Goal: Task Accomplishment & Management: Use online tool/utility

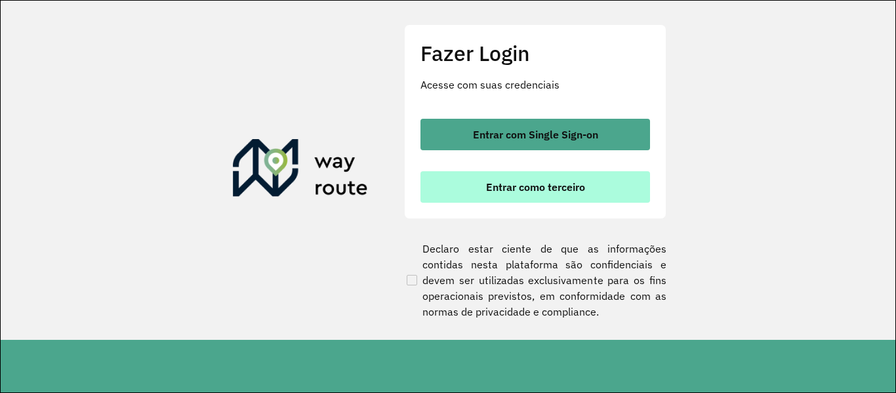
click at [476, 180] on button "Entrar como terceiro" at bounding box center [535, 186] width 230 height 31
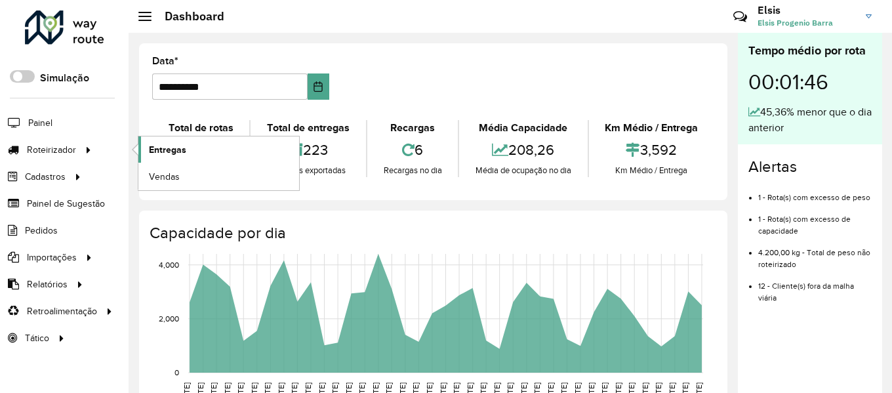
click at [147, 145] on link "Entregas" at bounding box center [218, 149] width 161 height 26
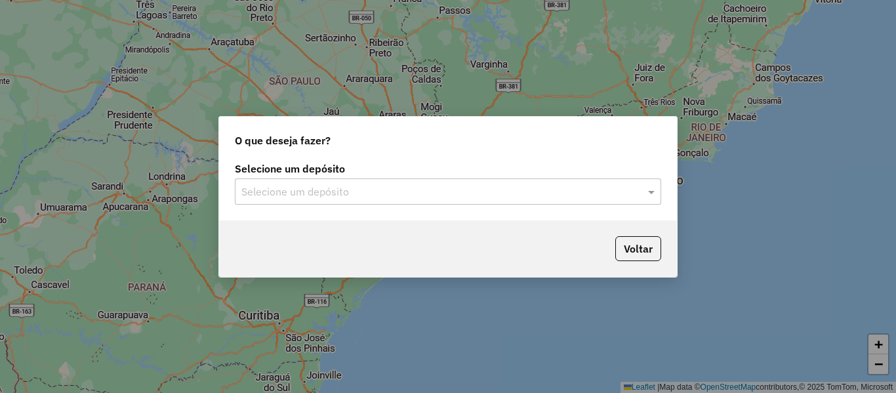
click at [409, 192] on input "text" at bounding box center [434, 192] width 387 height 16
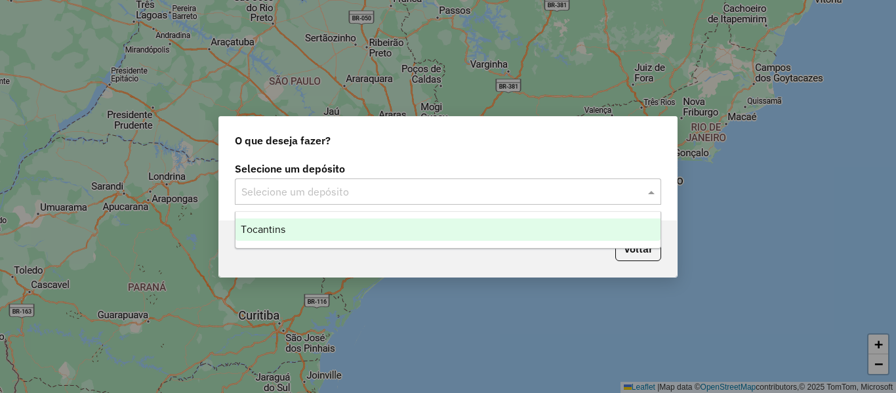
click at [392, 235] on div "Tocantins" at bounding box center [447, 229] width 425 height 22
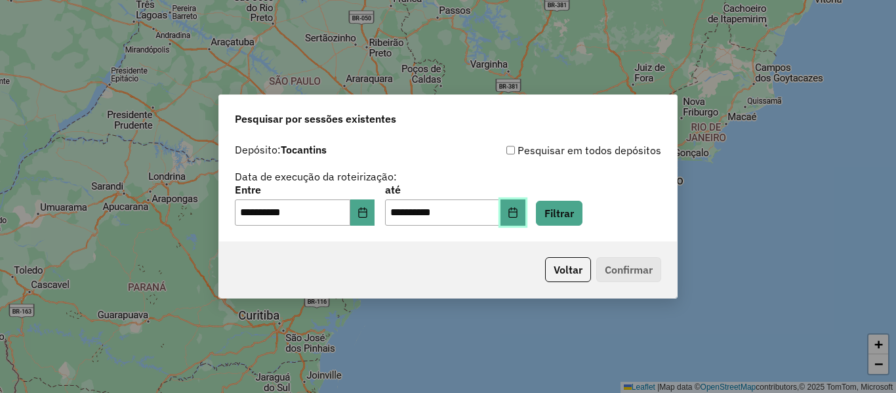
click at [524, 201] on button "Choose Date" at bounding box center [512, 212] width 25 height 26
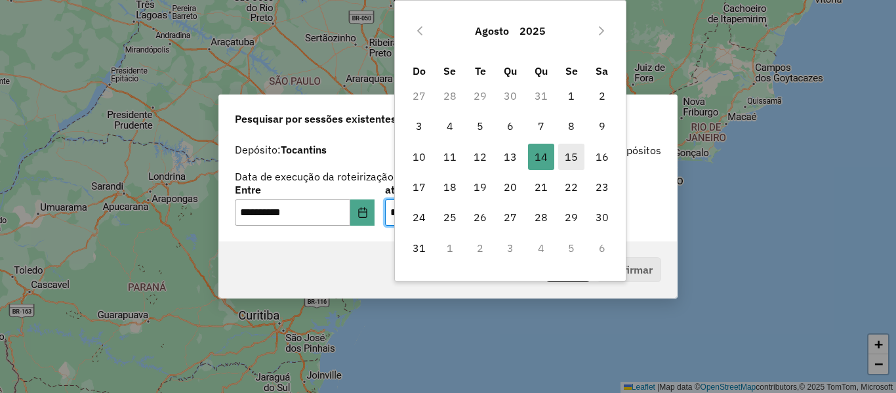
click at [563, 158] on span "15" at bounding box center [571, 157] width 26 height 26
type input "**********"
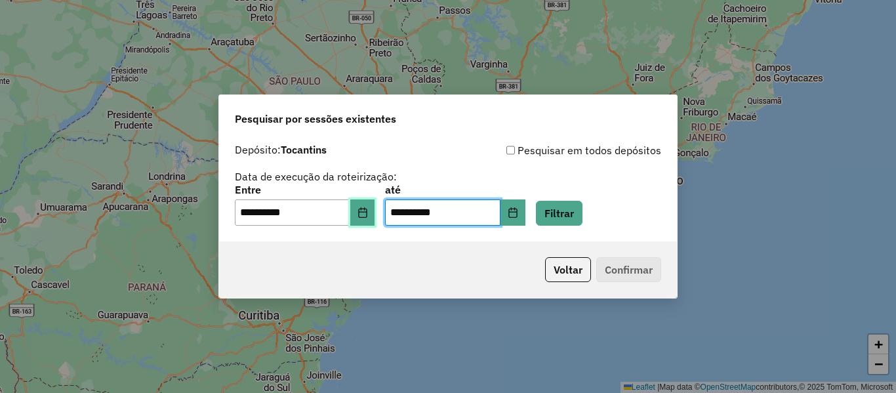
click at [368, 216] on icon "Choose Date" at bounding box center [362, 212] width 10 height 10
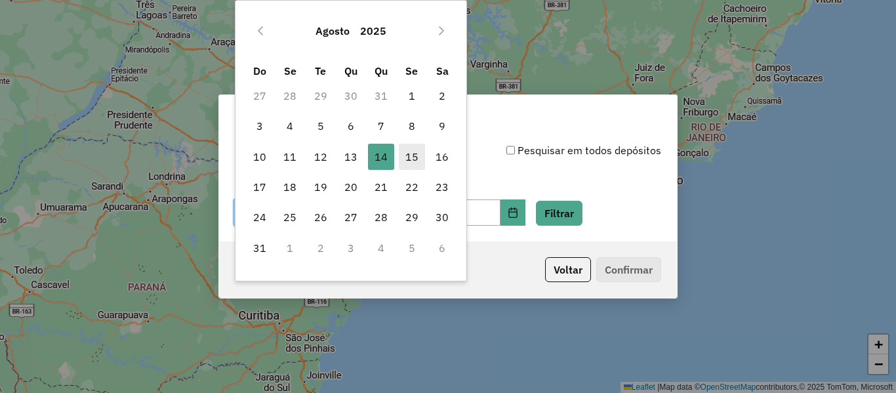
click at [413, 153] on span "15" at bounding box center [412, 157] width 26 height 26
type input "**********"
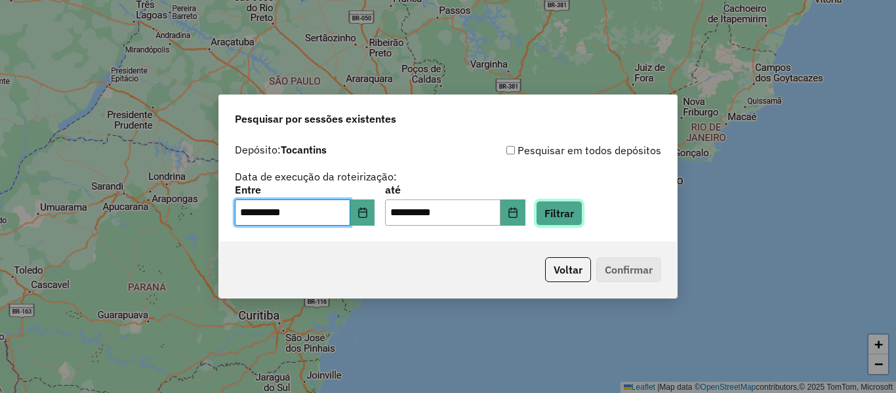
click at [582, 221] on button "Filtrar" at bounding box center [559, 213] width 47 height 25
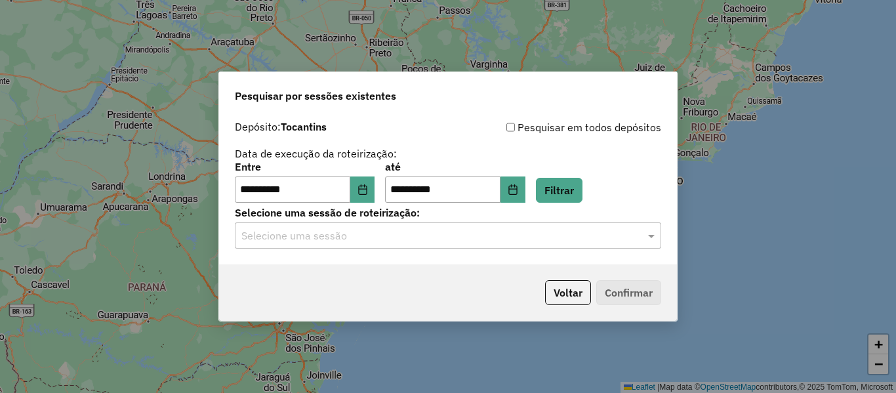
click at [524, 243] on input "text" at bounding box center [434, 236] width 387 height 16
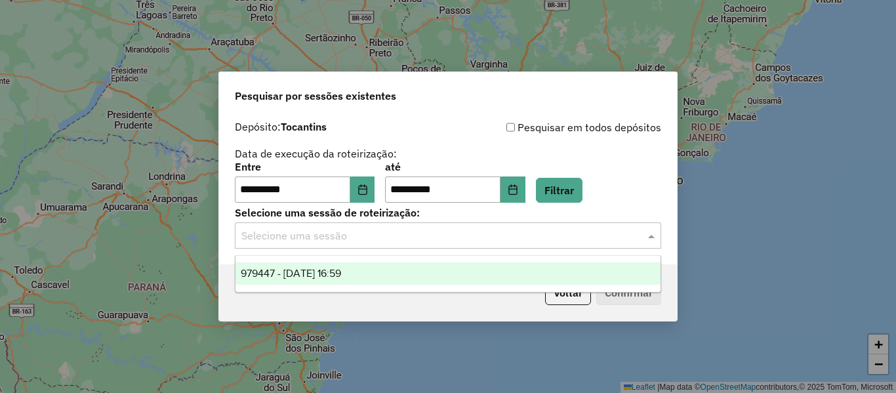
click at [401, 276] on div "979447 - 15/08/2025 16:59" at bounding box center [447, 273] width 425 height 22
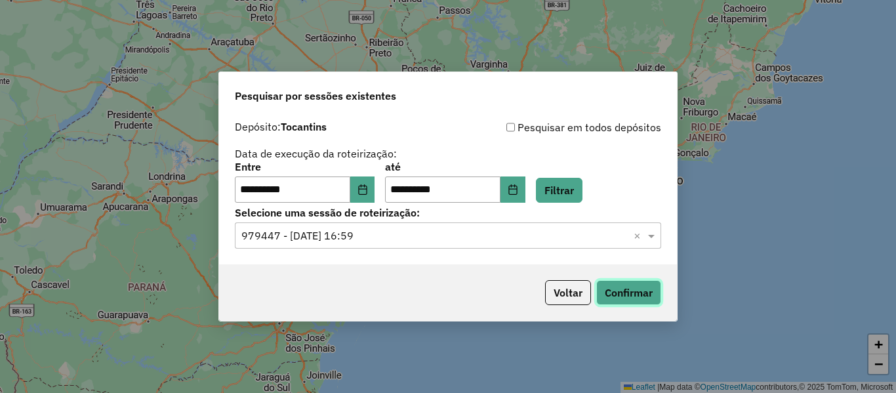
click at [636, 299] on button "Confirmar" at bounding box center [628, 292] width 65 height 25
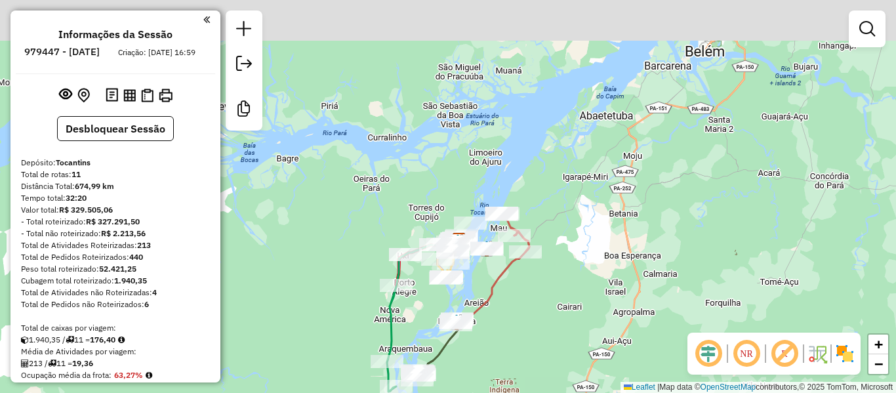
click at [435, 294] on div "Janela de atendimento Grade de atendimento Capacidade Transportadoras Veículos …" at bounding box center [448, 196] width 896 height 393
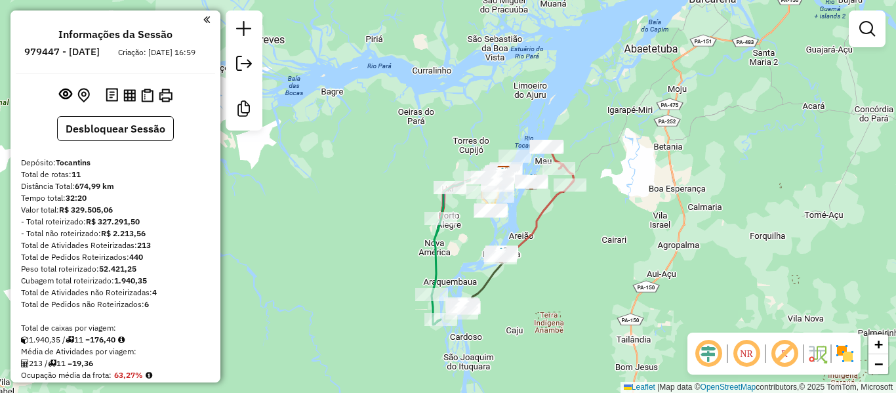
drag, startPoint x: 435, startPoint y: 294, endPoint x: 508, endPoint y: 180, distance: 136.3
click at [508, 182] on div "Janela de atendimento Grade de atendimento Capacidade Transportadoras Veículos …" at bounding box center [448, 196] width 896 height 393
click at [508, 180] on div "Janela de atendimento Grade de atendimento Capacidade Transportadoras Veículos …" at bounding box center [448, 196] width 896 height 393
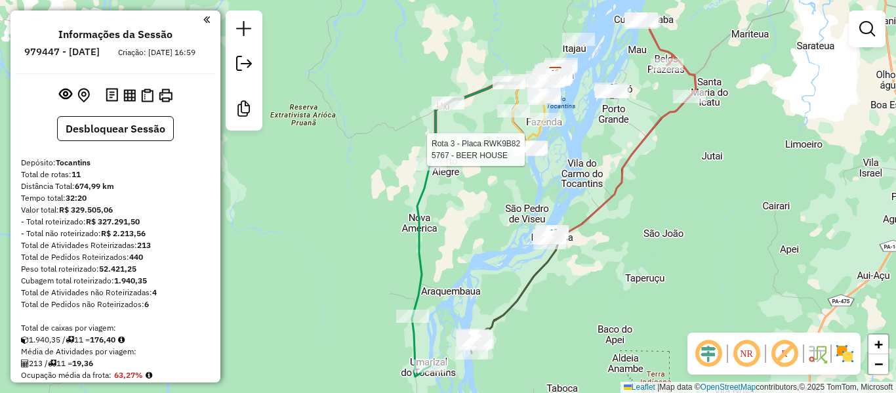
click at [409, 313] on div "Rota 3 - Placa RWK9B82 5767 - BEER HOUSE Janela de atendimento Grade de atendim…" at bounding box center [448, 196] width 896 height 393
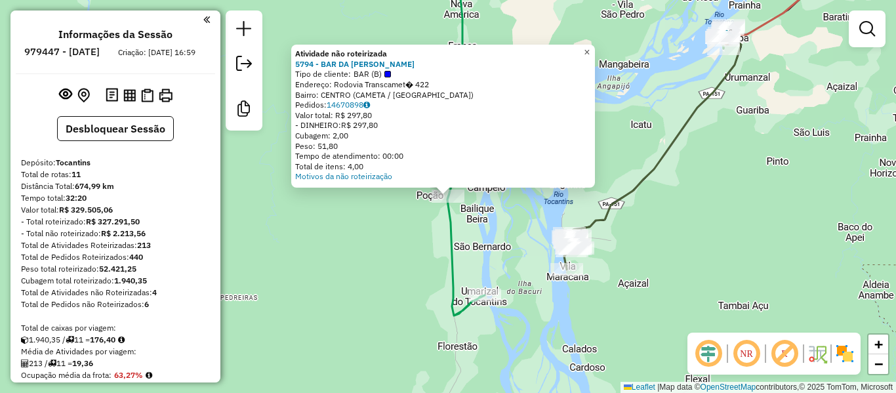
click at [590, 48] on span "×" at bounding box center [587, 52] width 6 height 11
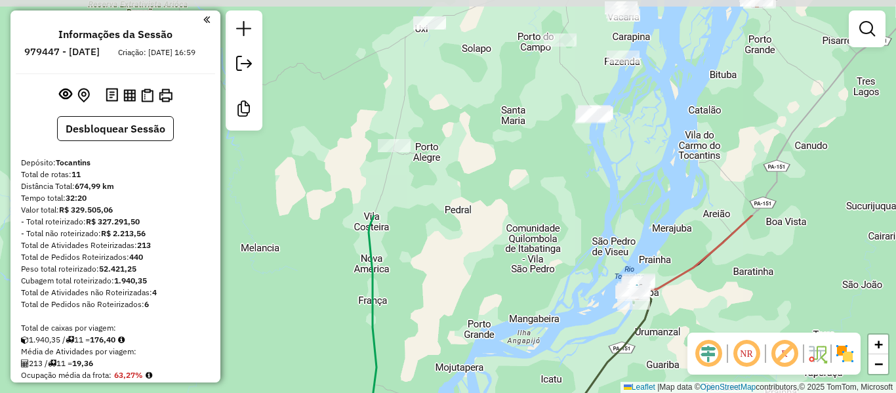
drag, startPoint x: 485, startPoint y: 194, endPoint x: 414, endPoint y: 382, distance: 201.1
click at [414, 382] on div "Janela de atendimento Grade de atendimento Capacidade Transportadoras Veículos …" at bounding box center [448, 196] width 896 height 393
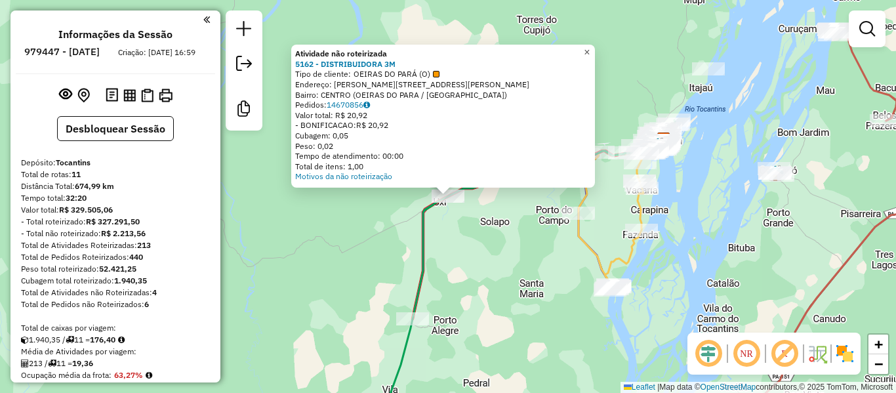
click at [590, 47] on span "×" at bounding box center [587, 52] width 6 height 11
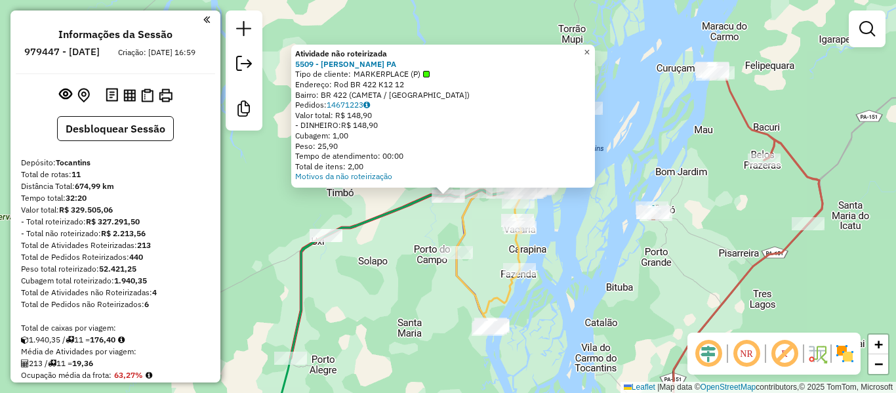
click at [595, 47] on link "×" at bounding box center [587, 53] width 16 height 16
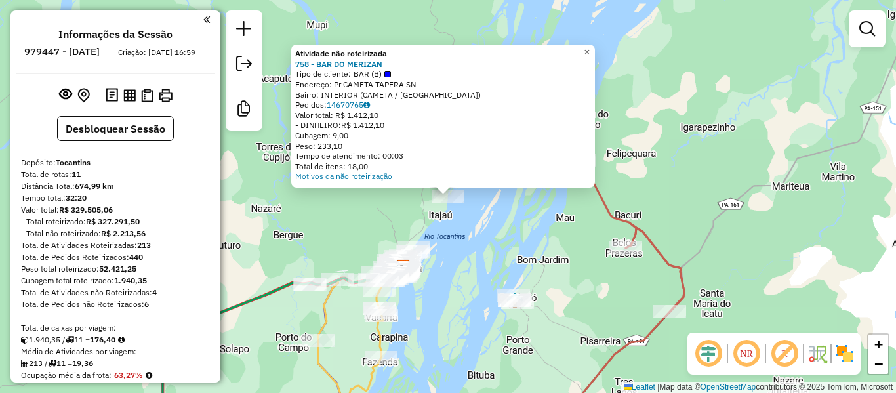
click at [590, 47] on span "×" at bounding box center [587, 52] width 6 height 11
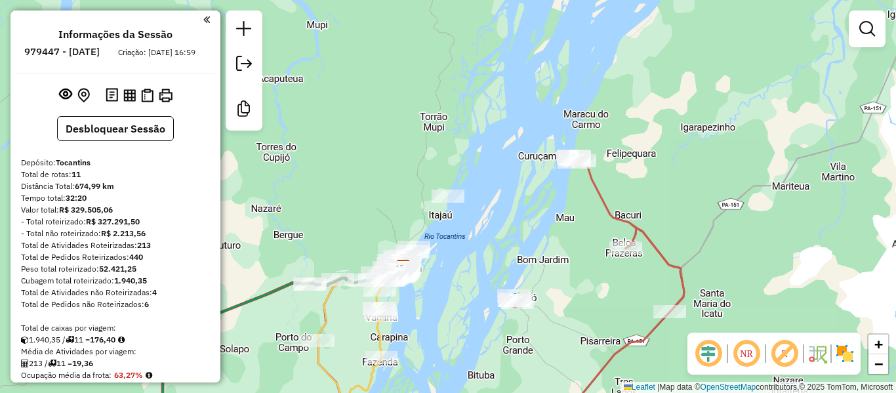
drag, startPoint x: 441, startPoint y: 279, endPoint x: 488, endPoint y: 190, distance: 100.9
click at [485, 197] on div "Janela de atendimento Grade de atendimento Capacidade Transportadoras Veículos …" at bounding box center [448, 196] width 896 height 393
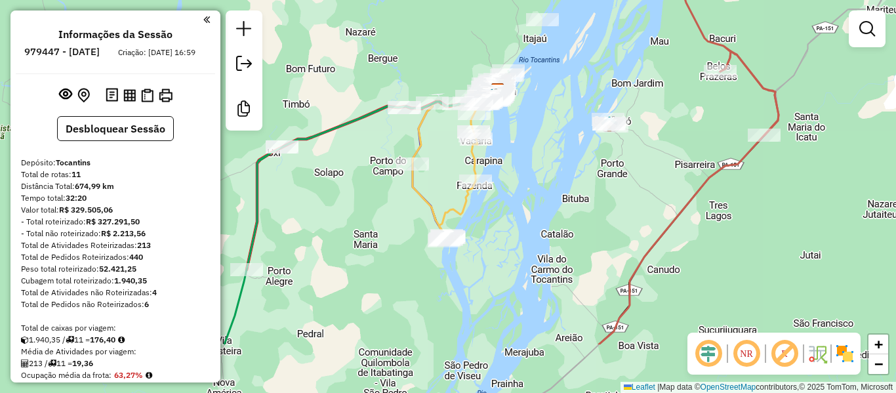
drag, startPoint x: 499, startPoint y: 157, endPoint x: 542, endPoint y: 82, distance: 87.0
click at [542, 82] on div "Janela de atendimento Grade de atendimento Capacidade Transportadoras Veículos …" at bounding box center [448, 196] width 896 height 393
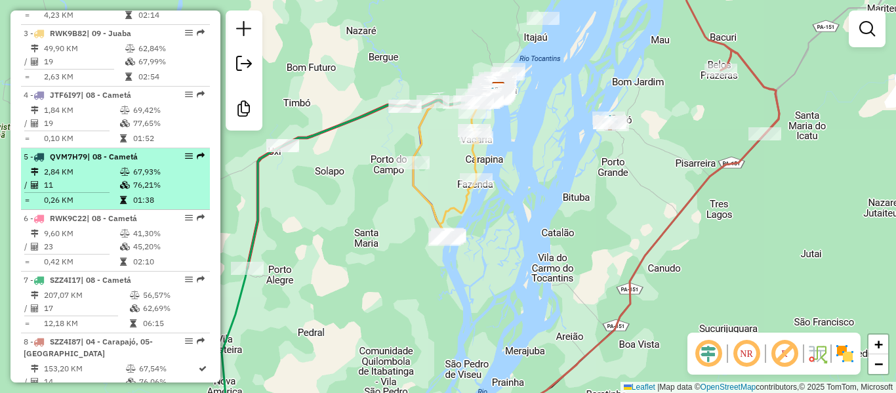
scroll to position [656, 0]
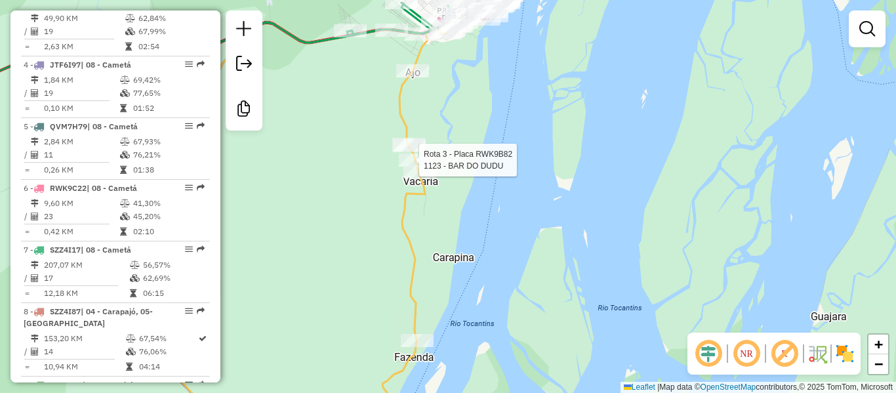
select select "**********"
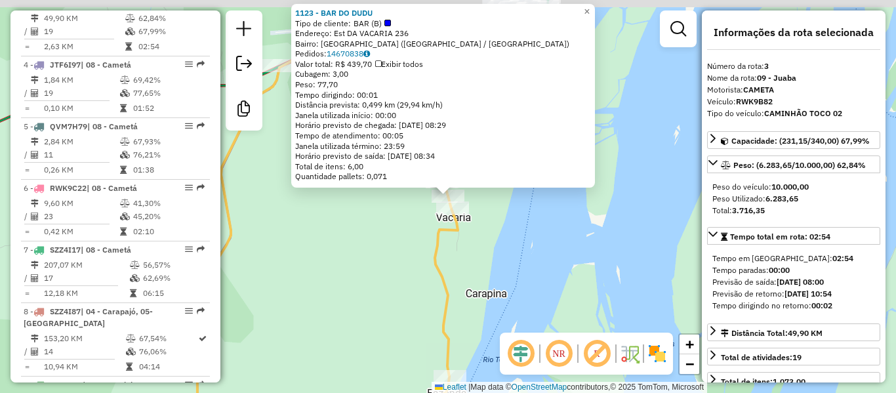
click at [416, 161] on div "Horário previsto de saída: 15/08/2025 08:34" at bounding box center [443, 156] width 296 height 10
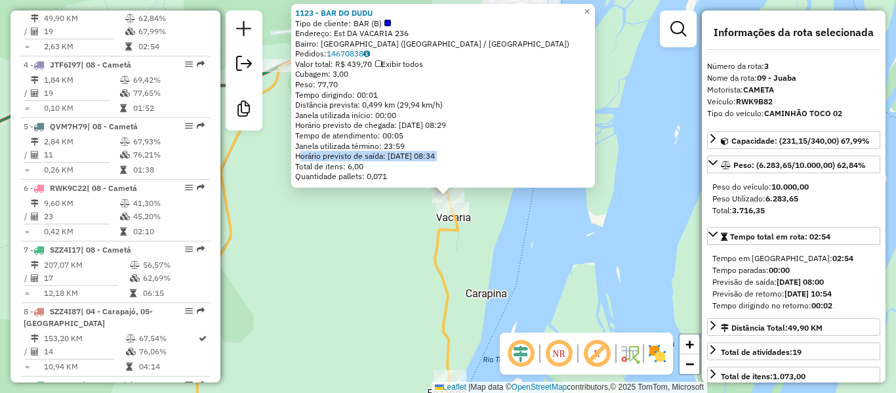
scroll to position [652, 0]
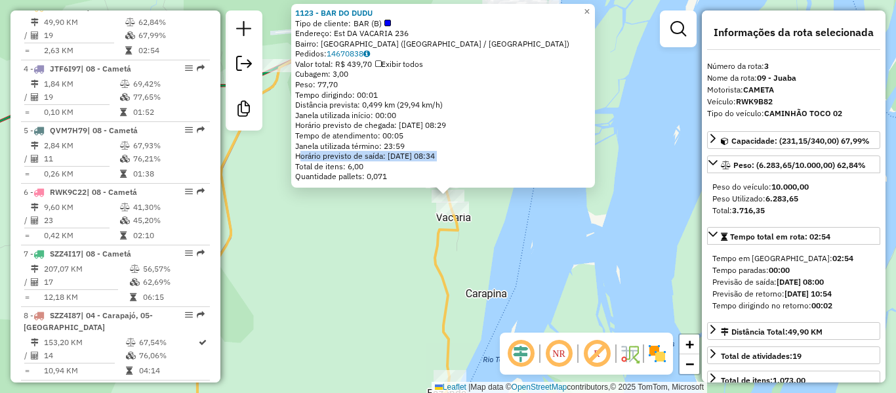
click at [478, 237] on div "1123 - BAR DO DUDU Tipo de cliente: BAR (B) Endereço: Est DA VACARIA 236 Bairro…" at bounding box center [448, 196] width 896 height 393
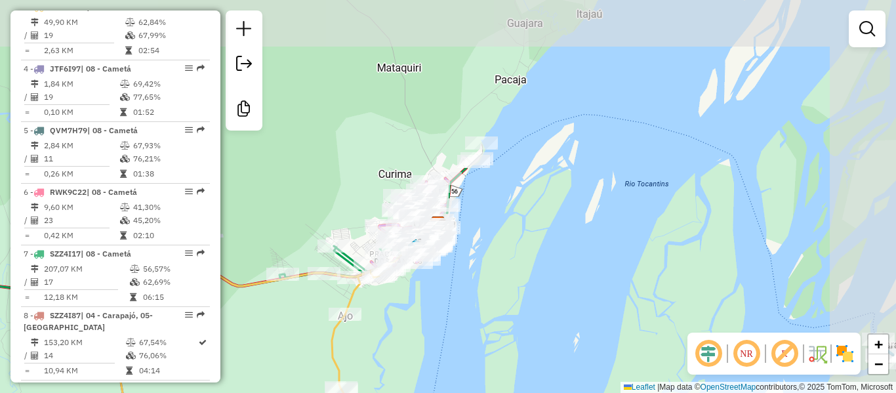
drag, startPoint x: 485, startPoint y: 166, endPoint x: 390, endPoint y: 355, distance: 211.8
click at [390, 355] on div "Janela de atendimento Grade de atendimento Capacidade Transportadoras Veículos …" at bounding box center [448, 196] width 896 height 393
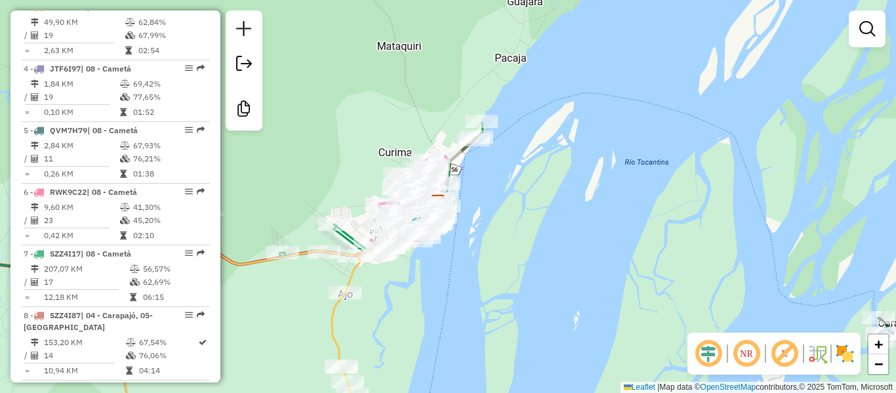
drag, startPoint x: 348, startPoint y: 312, endPoint x: 475, endPoint y: 291, distance: 128.2
click at [424, 294] on div "Janela de atendimento Grade de atendimento Capacidade Transportadoras Veículos …" at bounding box center [448, 196] width 896 height 393
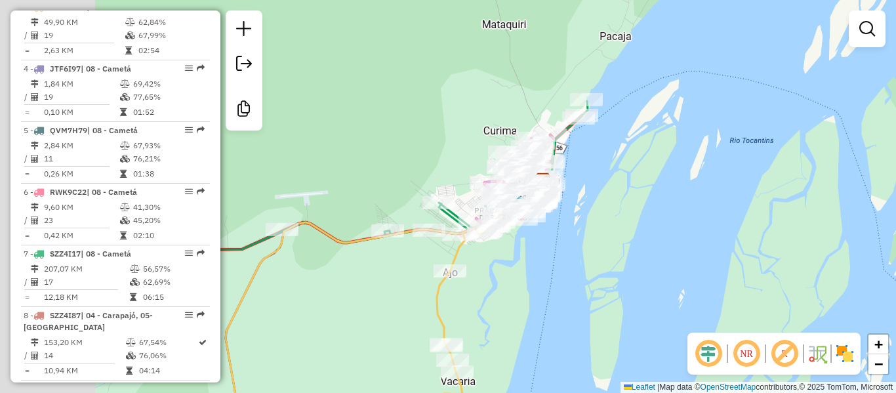
click at [636, 257] on div "Janela de atendimento Grade de atendimento Capacidade Transportadoras Veículos …" at bounding box center [448, 196] width 896 height 393
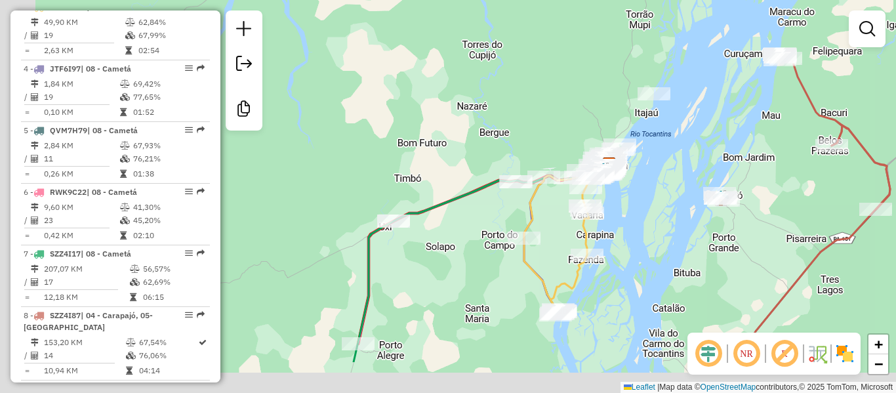
drag, startPoint x: 293, startPoint y: 289, endPoint x: 485, endPoint y: 201, distance: 211.3
click at [483, 202] on div "Janela de atendimento Grade de atendimento Capacidade Transportadoras Veículos …" at bounding box center [448, 196] width 896 height 393
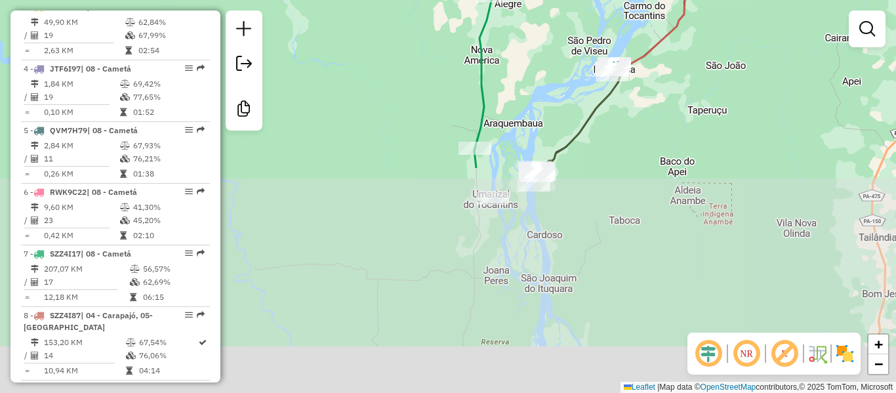
drag, startPoint x: 371, startPoint y: 285, endPoint x: 421, endPoint y: 27, distance: 262.7
click at [421, 20] on div "Janela de atendimento Grade de atendimento Capacidade Transportadoras Veículos …" at bounding box center [448, 196] width 896 height 393
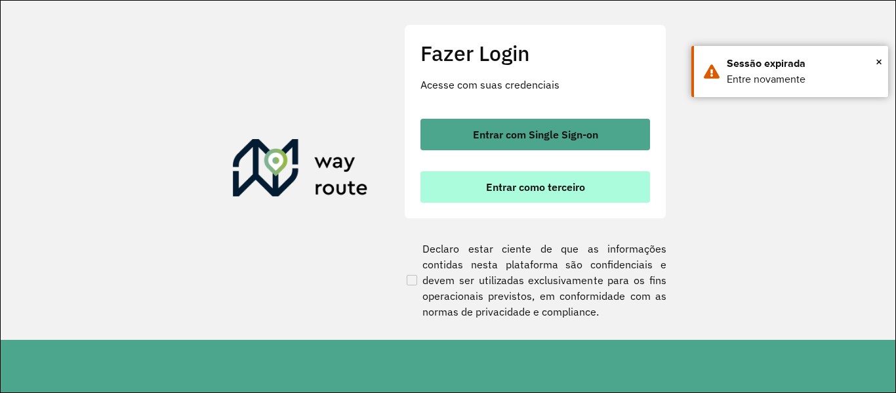
click at [489, 194] on button "Entrar como terceiro" at bounding box center [535, 186] width 230 height 31
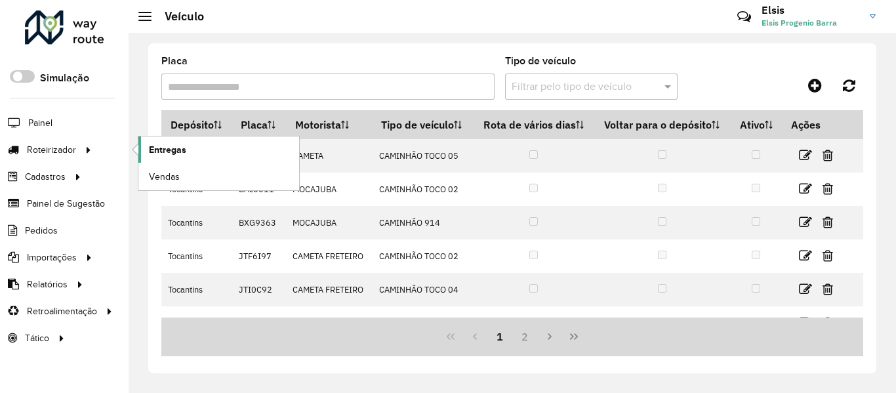
click at [150, 149] on span "Entregas" at bounding box center [167, 150] width 37 height 14
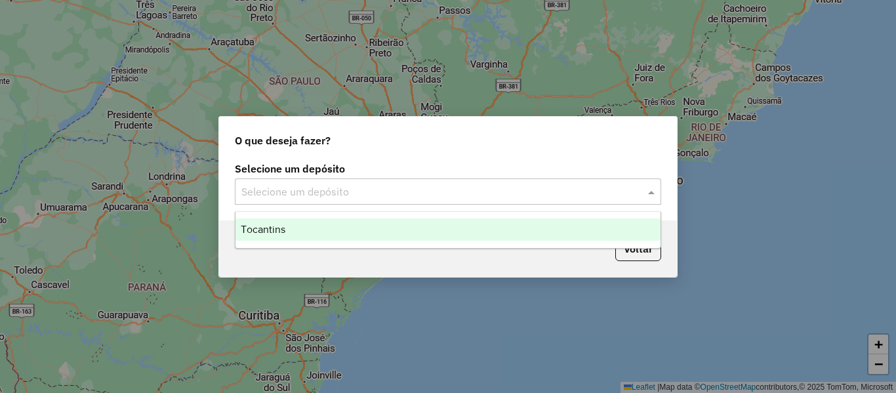
click at [418, 198] on input "text" at bounding box center [434, 192] width 387 height 16
click at [361, 233] on div "Tocantins" at bounding box center [447, 229] width 425 height 22
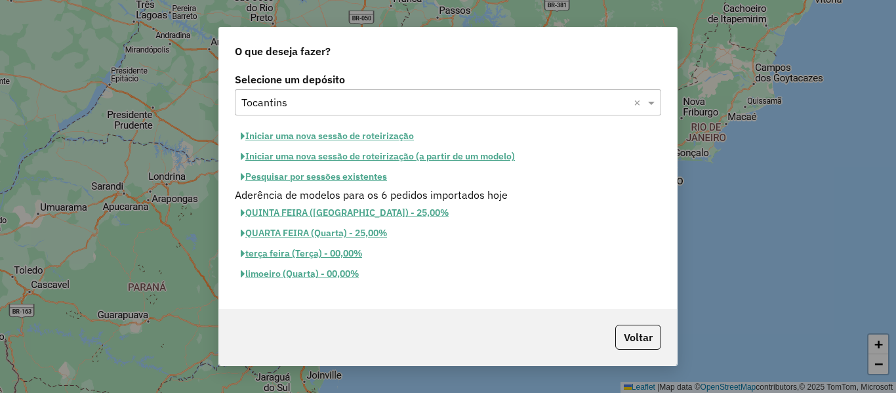
click at [361, 180] on button "Pesquisar por sessões existentes" at bounding box center [314, 177] width 158 height 20
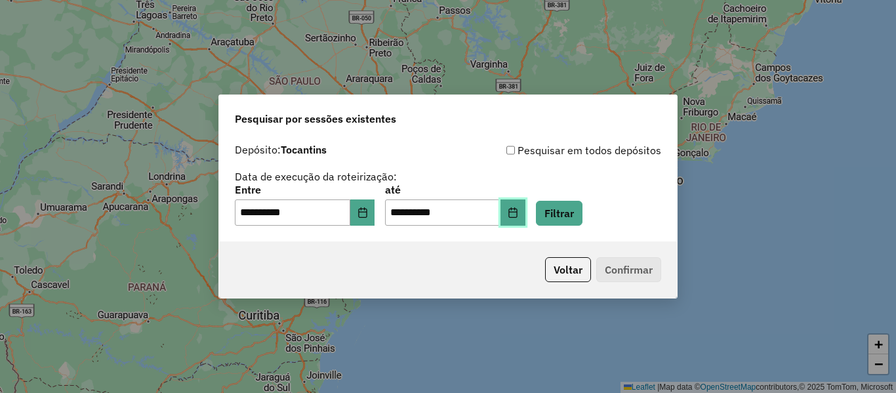
click at [525, 218] on button "Choose Date" at bounding box center [512, 212] width 25 height 26
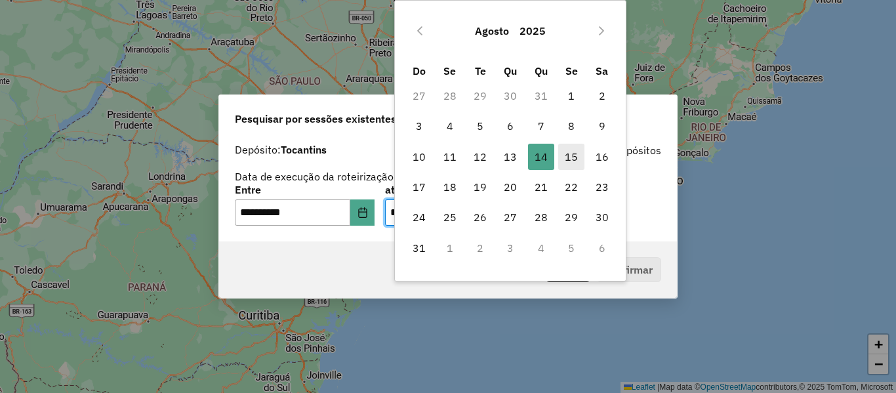
click at [567, 155] on span "15" at bounding box center [571, 157] width 26 height 26
type input "**********"
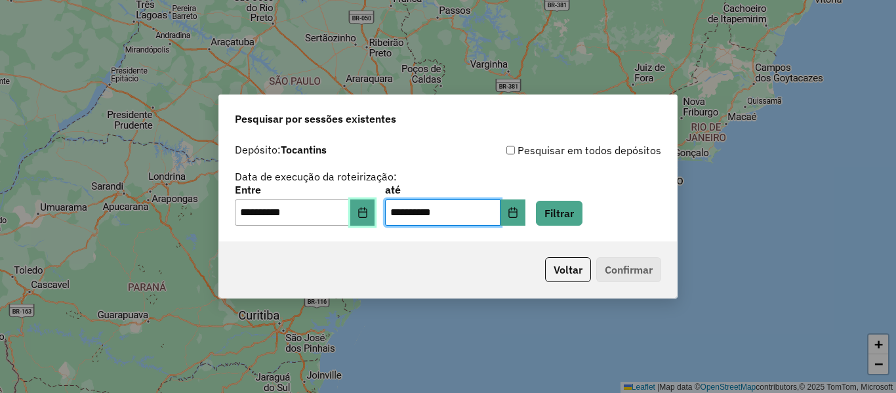
click at [367, 209] on icon "Choose Date" at bounding box center [362, 212] width 9 height 10
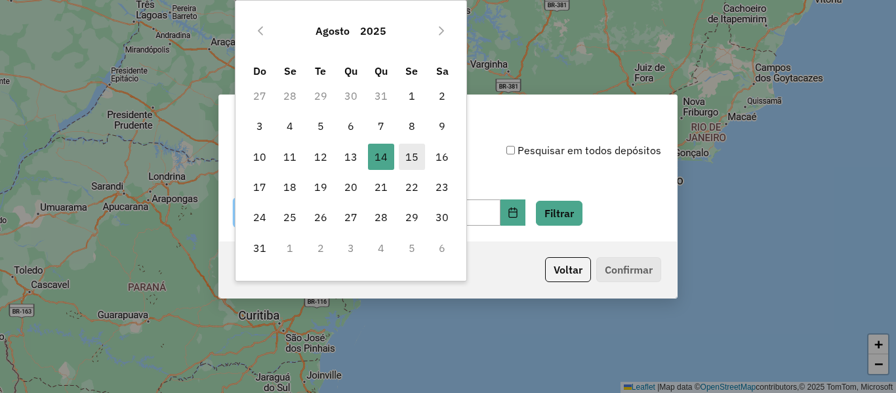
click at [419, 159] on span "15" at bounding box center [412, 157] width 26 height 26
type input "**********"
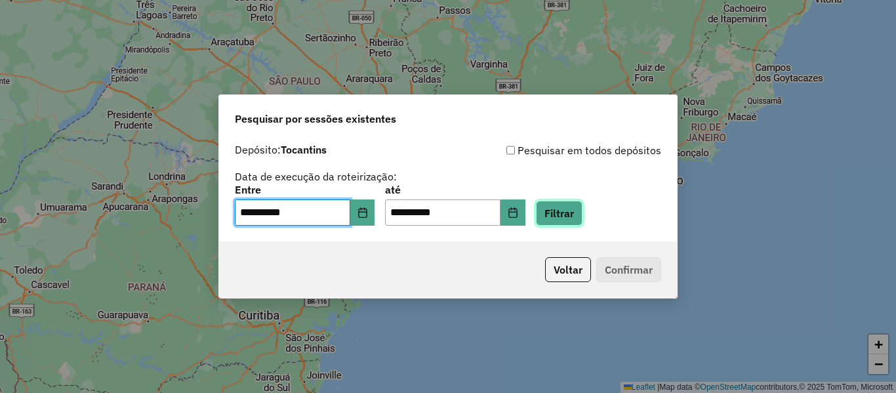
click at [574, 214] on button "Filtrar" at bounding box center [559, 213] width 47 height 25
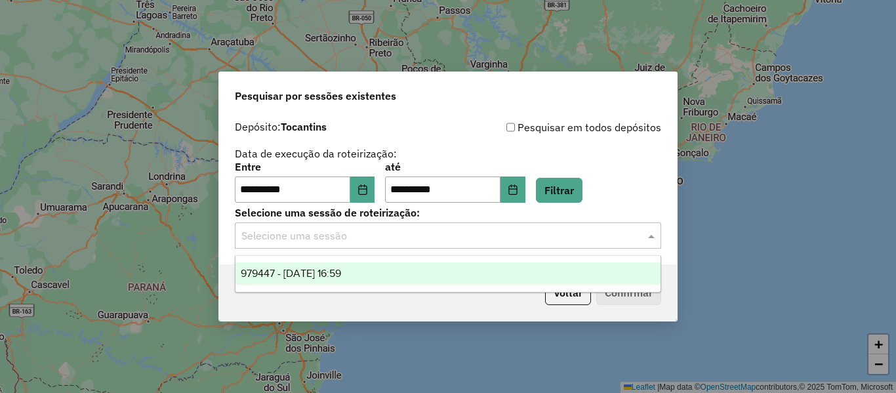
click at [485, 238] on input "text" at bounding box center [434, 236] width 387 height 16
click at [341, 275] on span "979447 - 15/08/2025 16:59" at bounding box center [291, 273] width 100 height 11
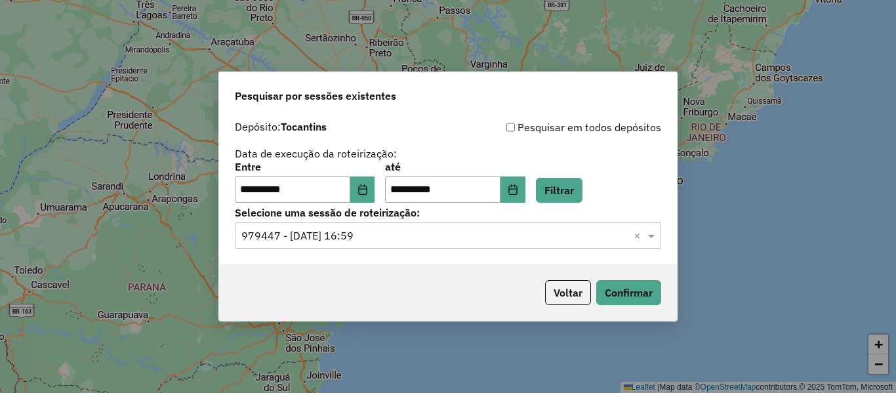
click at [348, 275] on div "Voltar Confirmar" at bounding box center [448, 292] width 458 height 56
click at [637, 292] on button "Confirmar" at bounding box center [628, 292] width 65 height 25
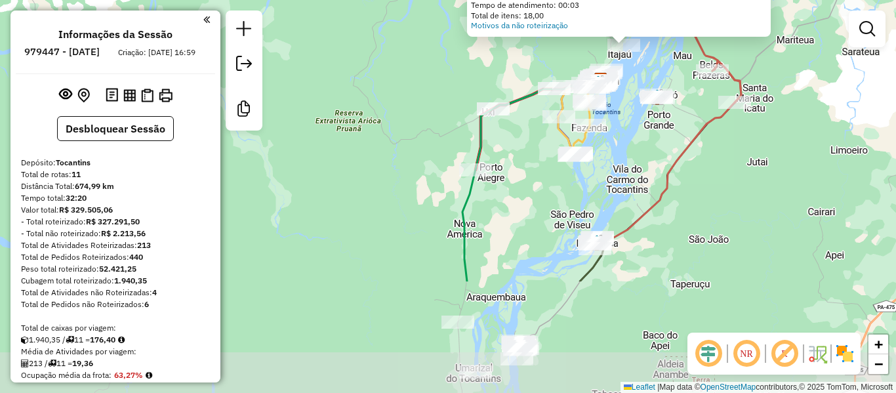
drag, startPoint x: 358, startPoint y: 300, endPoint x: 534, endPoint y: 149, distance: 231.6
click at [534, 149] on div "Atividade não roteirizada 758 - BAR DO MERIZAN Tipo de cliente: BAR (B) Endereç…" at bounding box center [448, 196] width 896 height 393
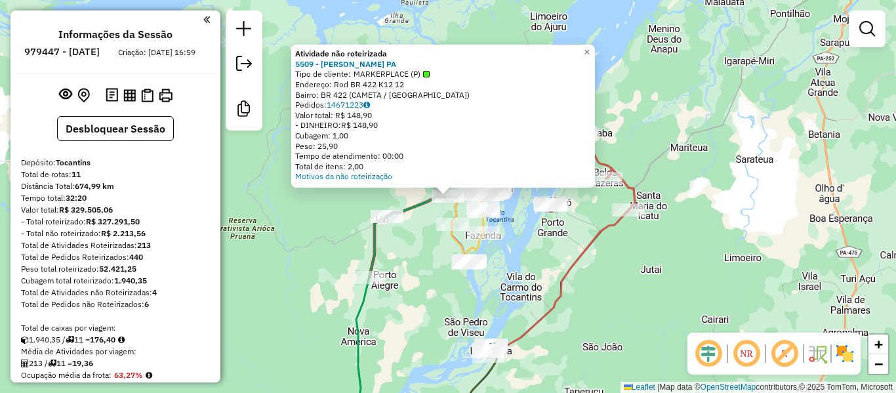
click at [413, 244] on div "Atividade não roteirizada 5509 - JONILDO GONCALVES PA Tipo de cliente: MARKERPL…" at bounding box center [448, 196] width 896 height 393
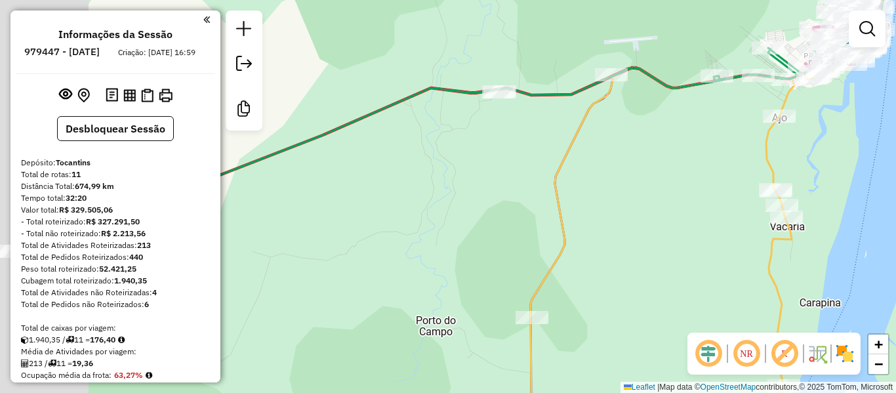
drag, startPoint x: 400, startPoint y: 164, endPoint x: 584, endPoint y: 112, distance: 191.4
click at [584, 112] on div "Janela de atendimento Grade de atendimento Capacidade Transportadoras Veículos …" at bounding box center [448, 196] width 896 height 393
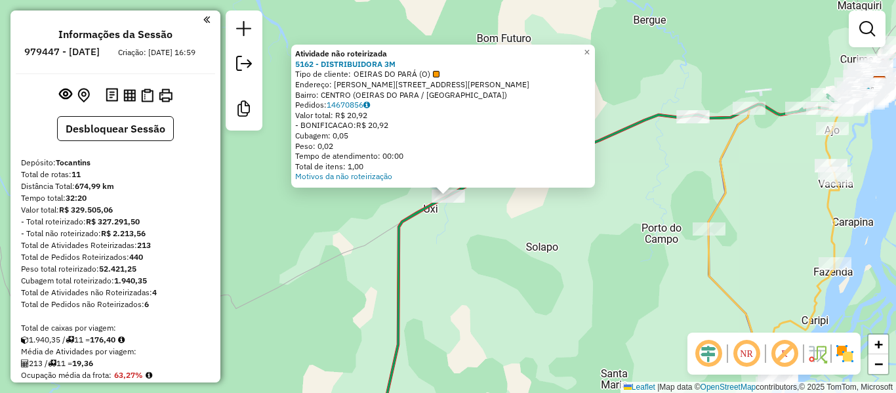
click at [467, 306] on div "Atividade não roteirizada 5162 - DISTRIBUIDORA 3M Tipo de cliente: OEIRAS DO PA…" at bounding box center [448, 196] width 896 height 393
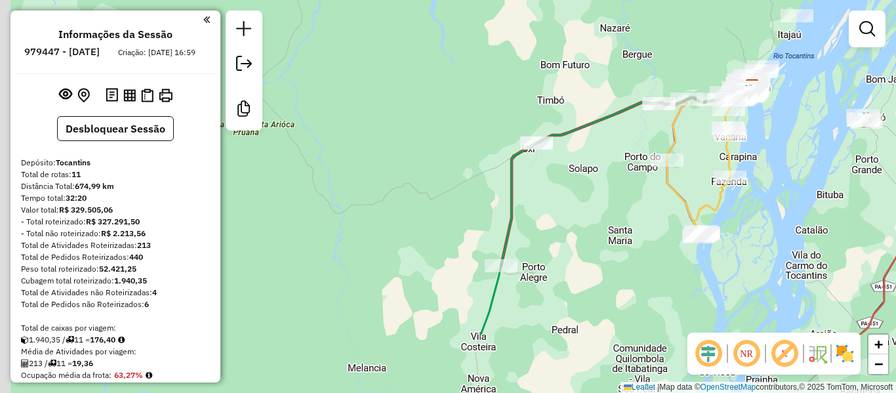
drag, startPoint x: 454, startPoint y: 283, endPoint x: 613, endPoint y: 55, distance: 278.0
click at [612, 58] on div "Janela de atendimento Grade de atendimento Capacidade Transportadoras Veículos …" at bounding box center [448, 196] width 896 height 393
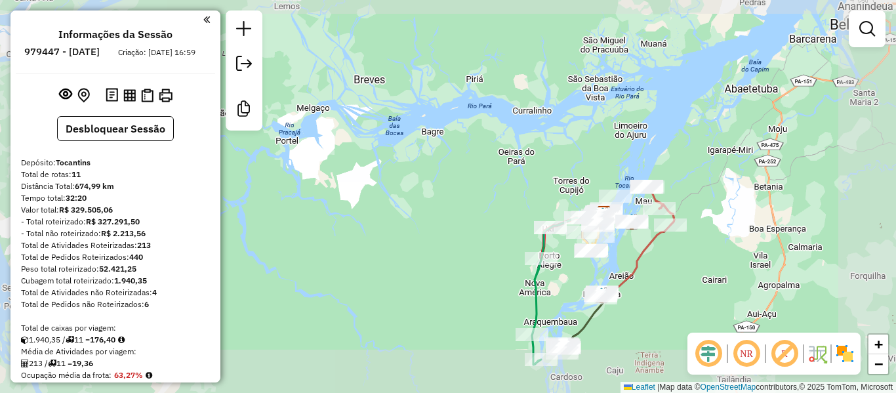
drag, startPoint x: 475, startPoint y: 285, endPoint x: 533, endPoint y: 136, distance: 160.1
click at [533, 138] on div "Janela de atendimento Grade de atendimento Capacidade Transportadoras Veículos …" at bounding box center [448, 196] width 896 height 393
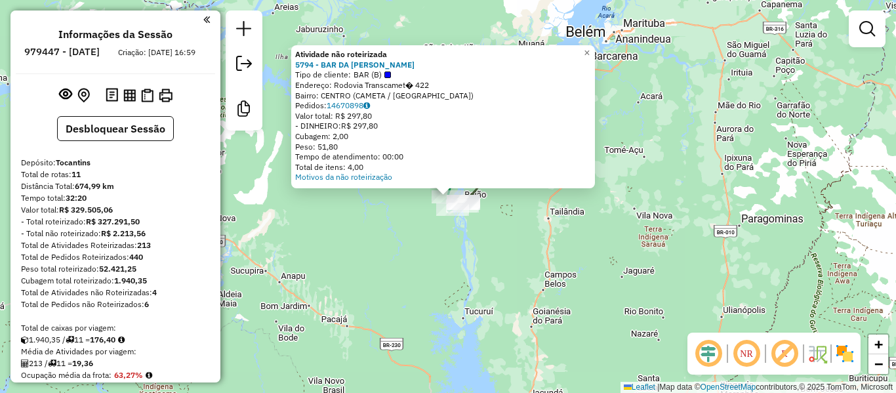
click at [487, 284] on div "Atividade não roteirizada 5794 - BAR DA MARY Tipo de cliente: BAR (B) Endereço:…" at bounding box center [448, 196] width 896 height 393
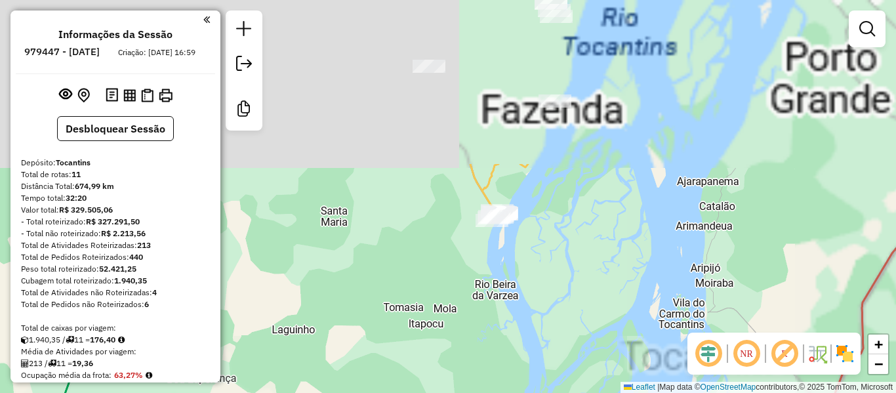
drag, startPoint x: 465, startPoint y: 147, endPoint x: 371, endPoint y: 424, distance: 292.4
click at [371, 392] on html "Aguarde... Pop-up bloqueado! Seu navegador bloqueou automáticamente a abertura …" at bounding box center [448, 196] width 896 height 393
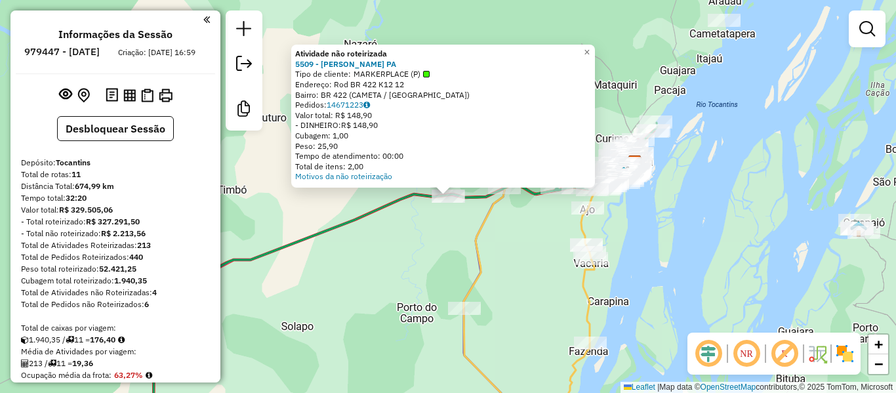
click at [420, 251] on div "Atividade não roteirizada 5509 - JONILDO GONCALVES PA Tipo de cliente: MARKERPL…" at bounding box center [448, 196] width 896 height 393
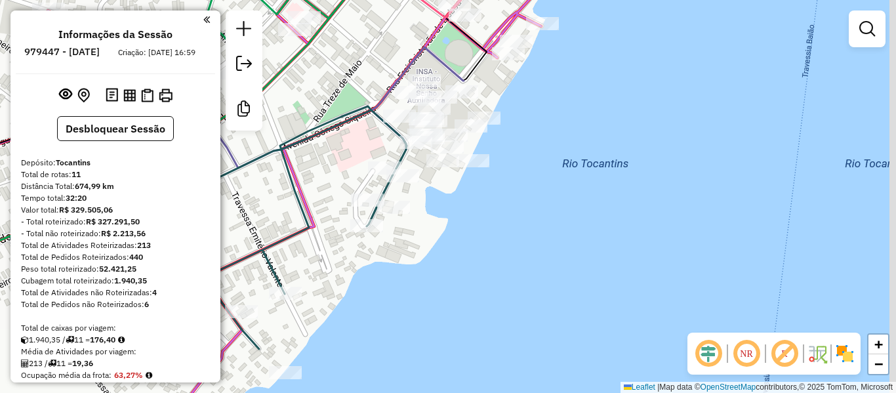
drag, startPoint x: 519, startPoint y: 179, endPoint x: 468, endPoint y: 226, distance: 70.1
click at [469, 224] on div "Janela de atendimento Grade de atendimento Capacidade Transportadoras Veículos …" at bounding box center [448, 196] width 896 height 393
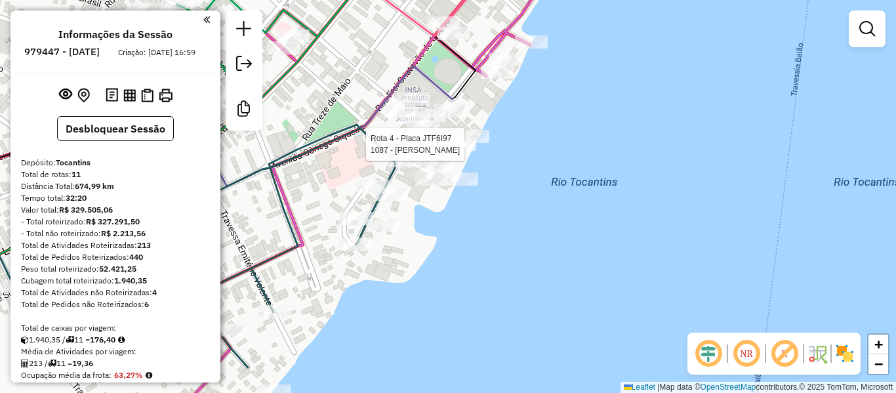
select select "**********"
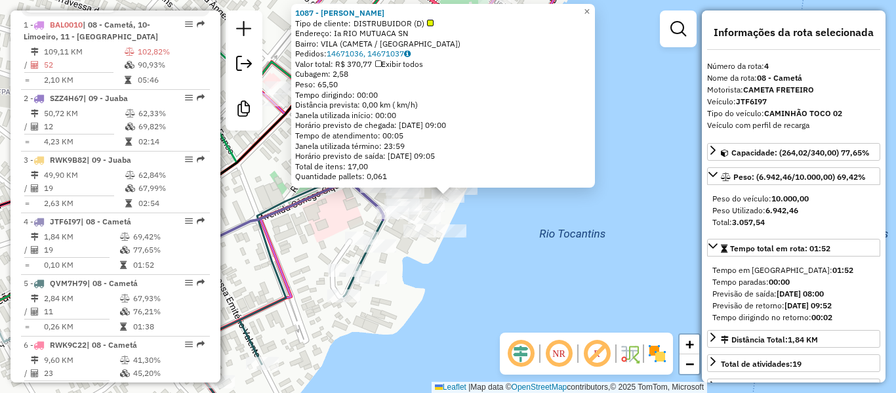
scroll to position [714, 0]
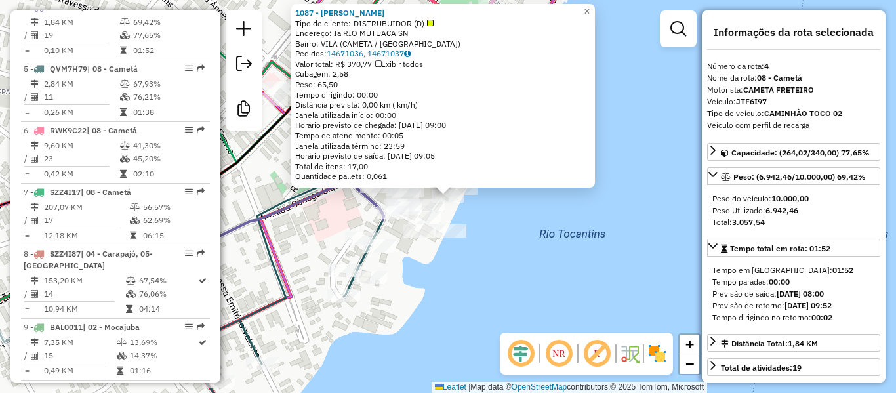
click at [514, 249] on div "1087 - CARVALHO Tipo de cliente: DISTRUBUIDOR (D) Endereço: Ia RIO MUTUACA SN B…" at bounding box center [448, 196] width 896 height 393
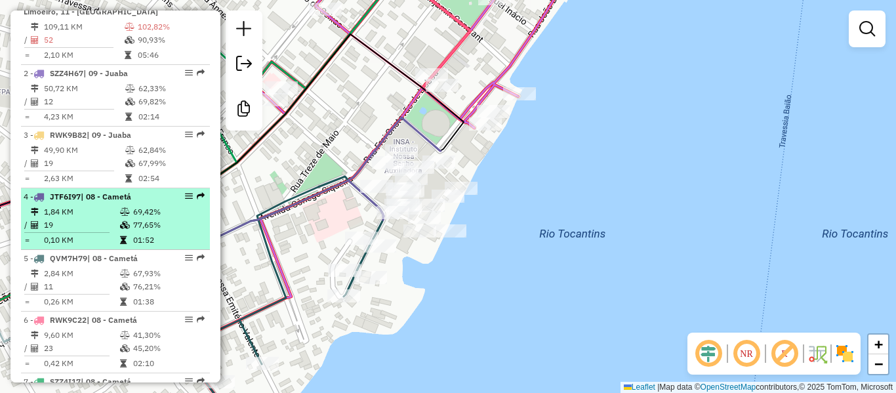
scroll to position [517, 0]
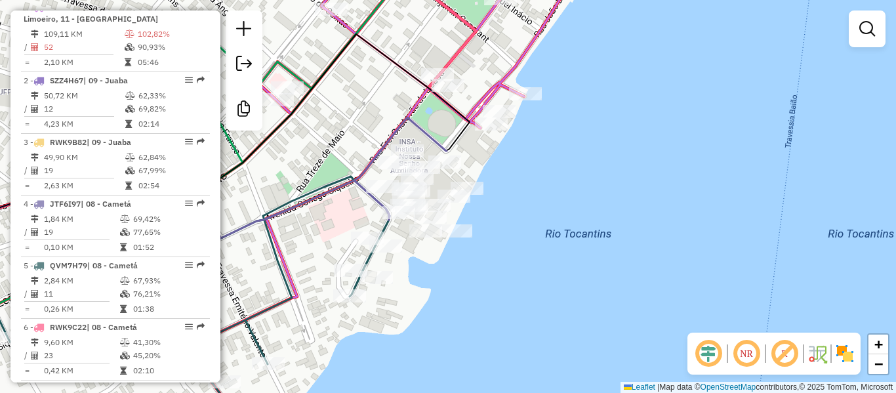
drag, startPoint x: 298, startPoint y: 140, endPoint x: 376, endPoint y: 114, distance: 82.3
click at [376, 114] on div "Janela de atendimento Grade de atendimento Capacidade Transportadoras Veículos …" at bounding box center [448, 196] width 896 height 393
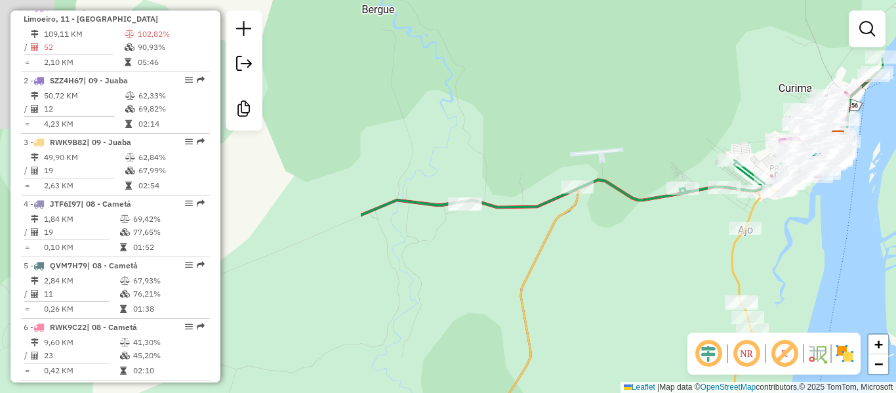
drag, startPoint x: 369, startPoint y: 230, endPoint x: 820, endPoint y: 271, distance: 452.5
click at [820, 271] on div "Janela de atendimento Grade de atendimento Capacidade Transportadoras Veículos …" at bounding box center [448, 196] width 896 height 393
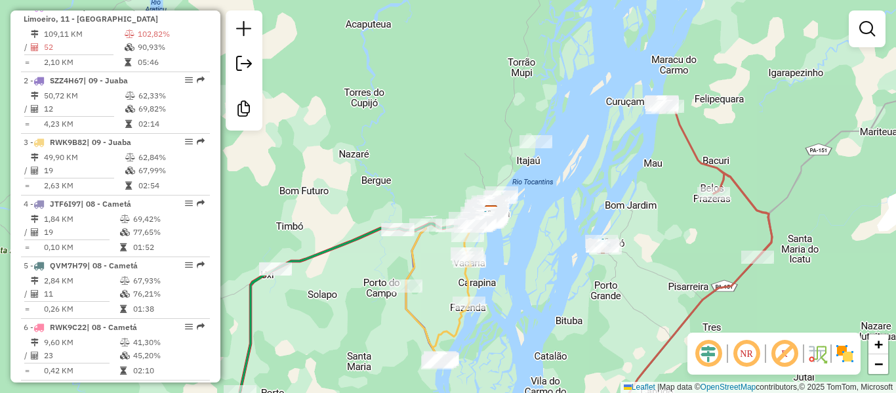
drag, startPoint x: 527, startPoint y: 171, endPoint x: 296, endPoint y: 160, distance: 230.4
click at [296, 160] on div "Janela de atendimento Grade de atendimento Capacidade Transportadoras Veículos …" at bounding box center [448, 196] width 896 height 393
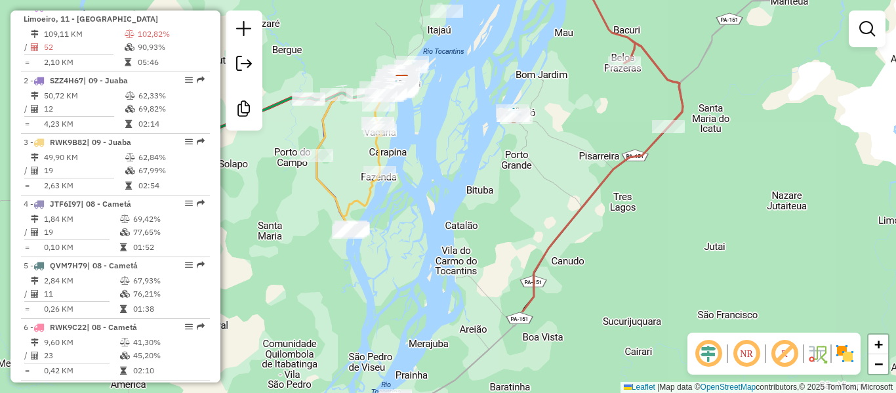
drag, startPoint x: 296, startPoint y: 160, endPoint x: 399, endPoint y: 19, distance: 174.6
click at [390, 21] on div "Janela de atendimento Grade de atendimento Capacidade Transportadoras Veículos …" at bounding box center [448, 196] width 896 height 393
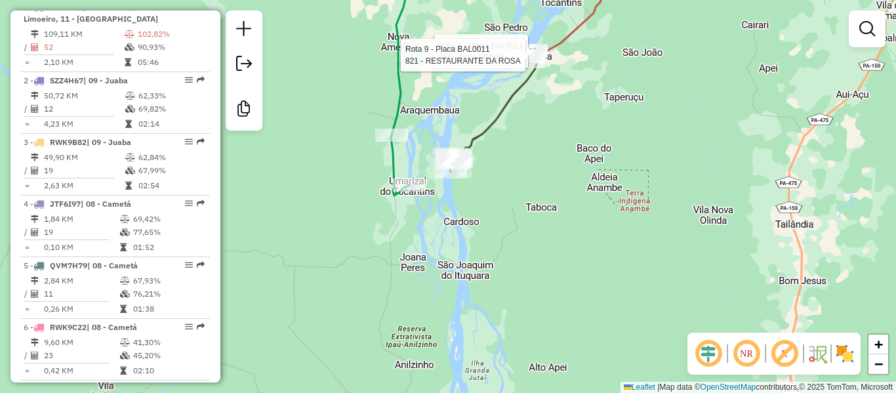
drag, startPoint x: 549, startPoint y: 257, endPoint x: 380, endPoint y: 424, distance: 237.0
click at [380, 392] on html "Aguarde... Pop-up bloqueado! Seu navegador bloqueou automáticamente a abertura …" at bounding box center [448, 196] width 896 height 393
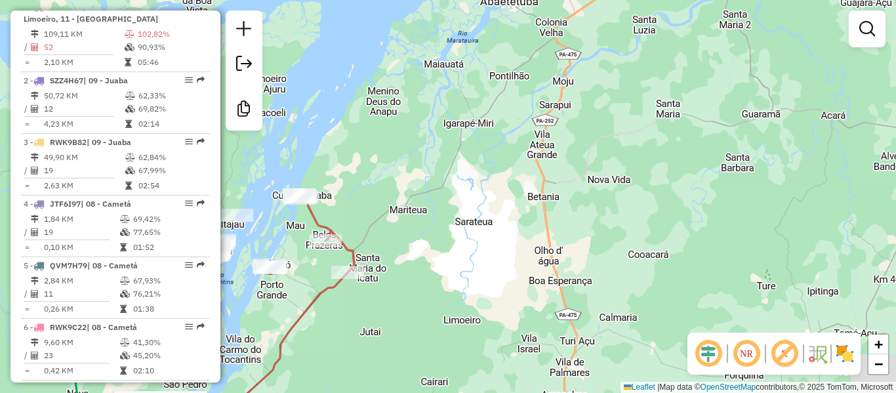
drag, startPoint x: 551, startPoint y: 168, endPoint x: 378, endPoint y: 329, distance: 235.7
click at [378, 329] on div "Rota 9 - Placa BAL0011 1253 - D E MM Rota 9 - Placa BAL0011 656 - BEM ESTAR Rot…" at bounding box center [448, 196] width 896 height 393
